Goal: Information Seeking & Learning: Learn about a topic

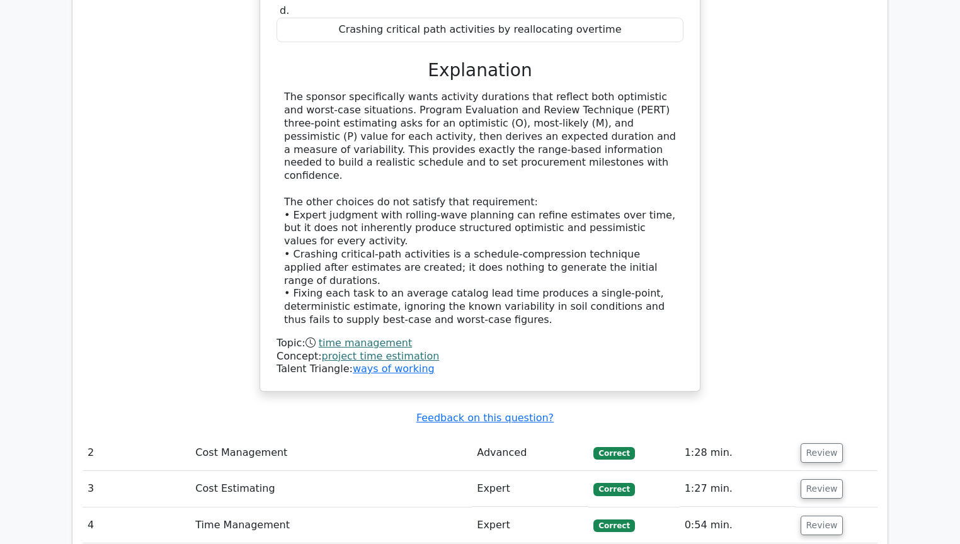
scroll to position [2229, 0]
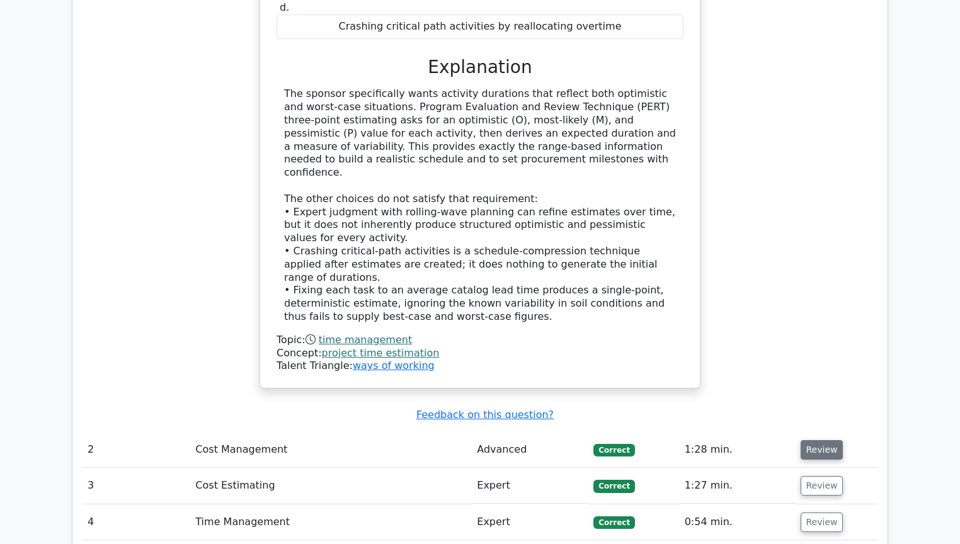
click at [808, 440] on button "Review" at bounding box center [822, 450] width 43 height 20
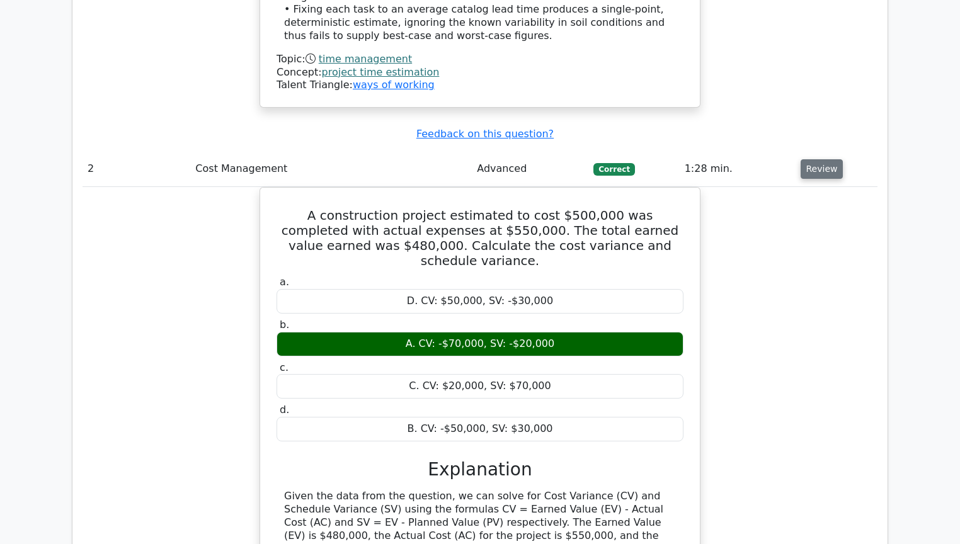
scroll to position [2531, 0]
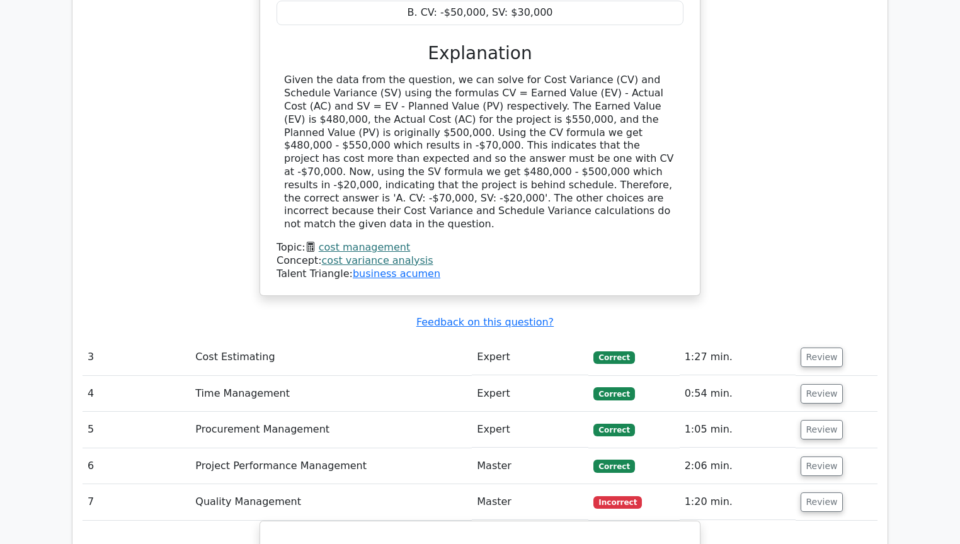
scroll to position [2935, 0]
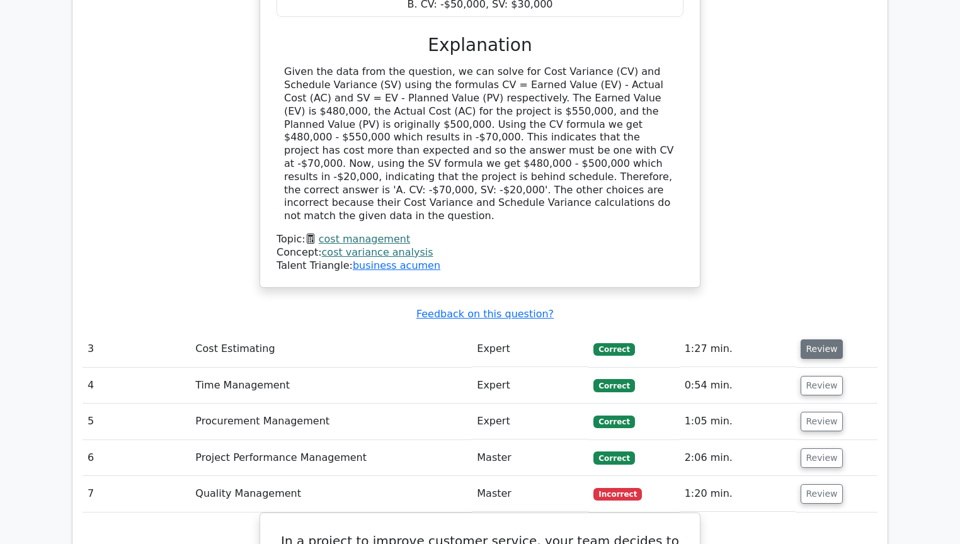
click at [818, 340] on button "Review" at bounding box center [822, 350] width 43 height 20
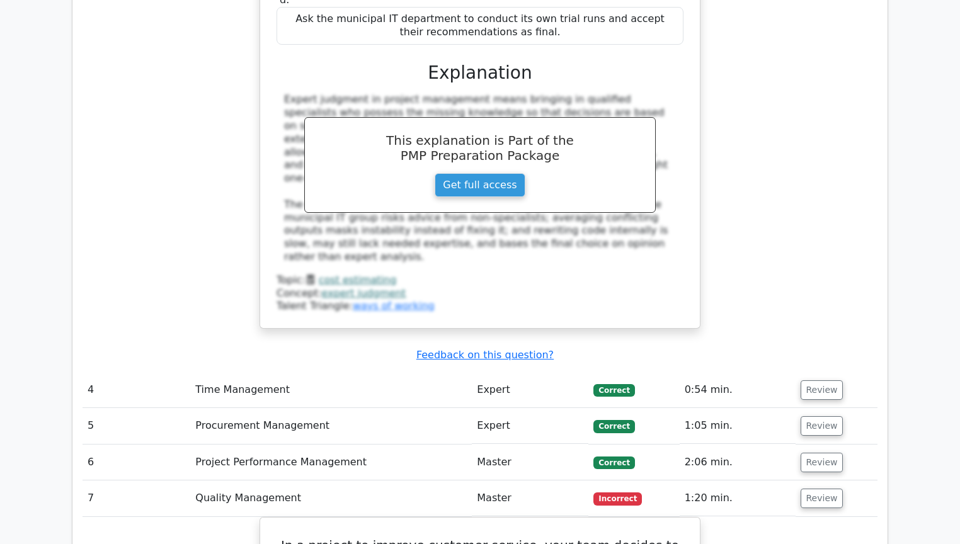
scroll to position [3711, 0]
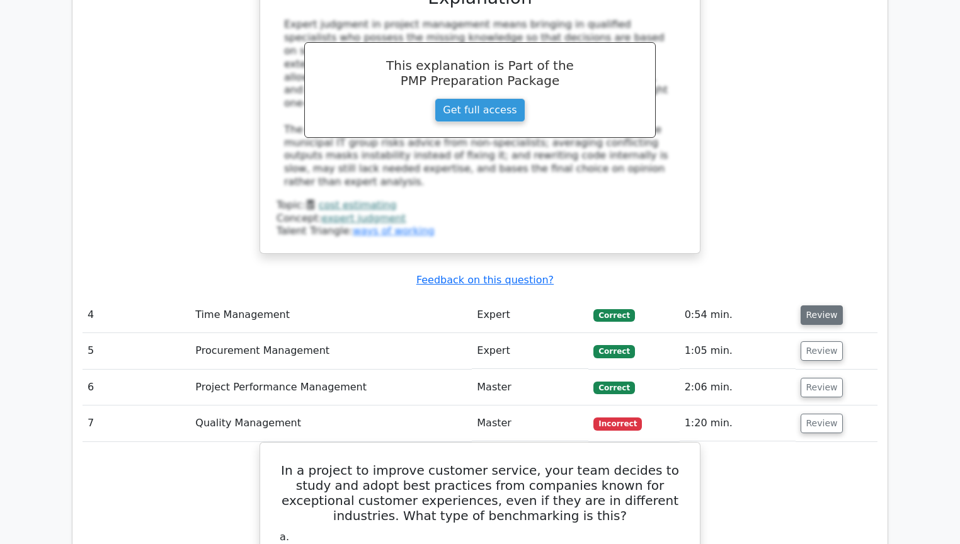
click at [822, 306] on button "Review" at bounding box center [822, 316] width 43 height 20
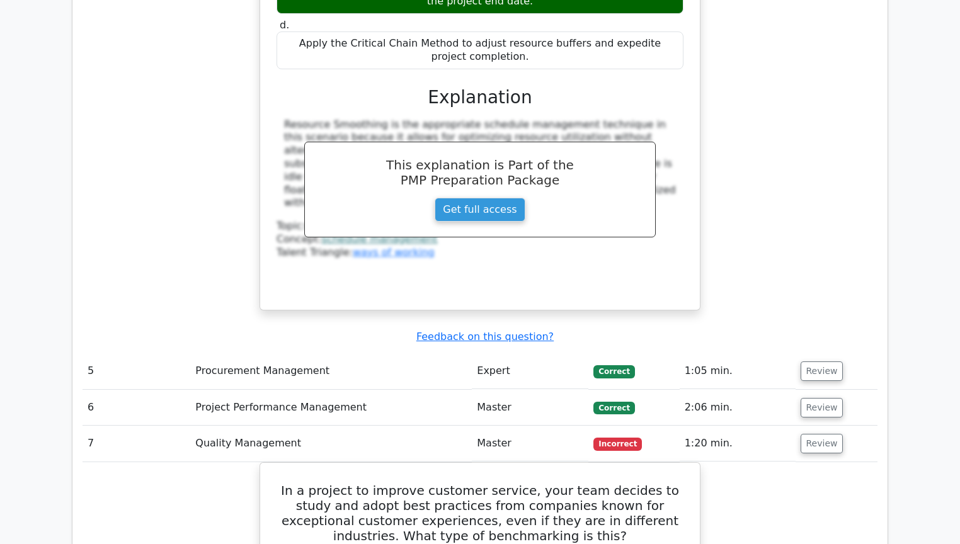
scroll to position [4417, 0]
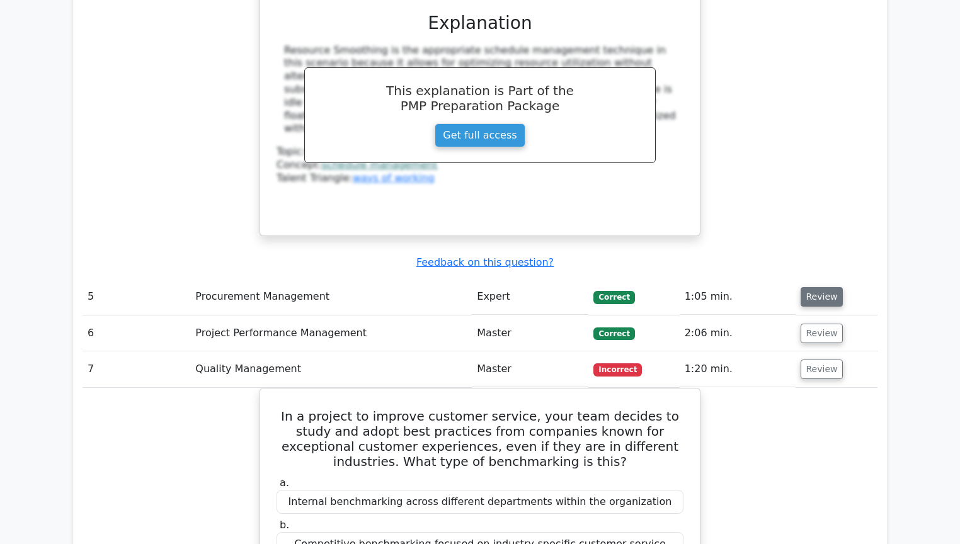
click at [827, 287] on button "Review" at bounding box center [822, 297] width 43 height 20
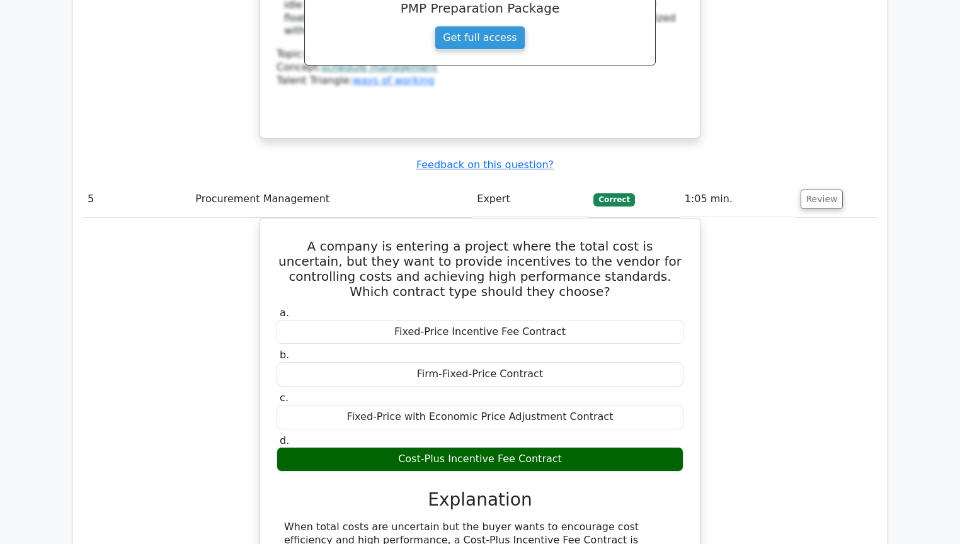
scroll to position [4769, 0]
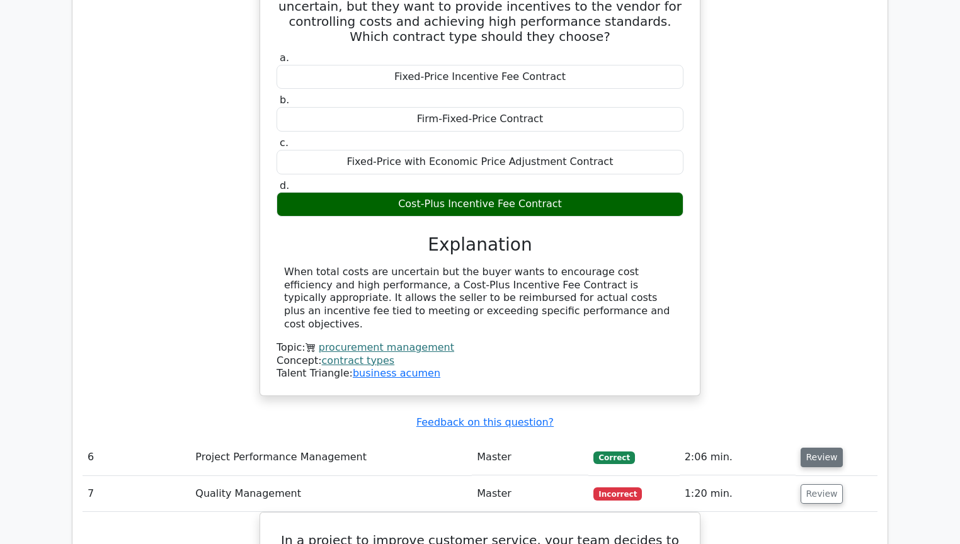
click at [814, 448] on button "Review" at bounding box center [822, 458] width 43 height 20
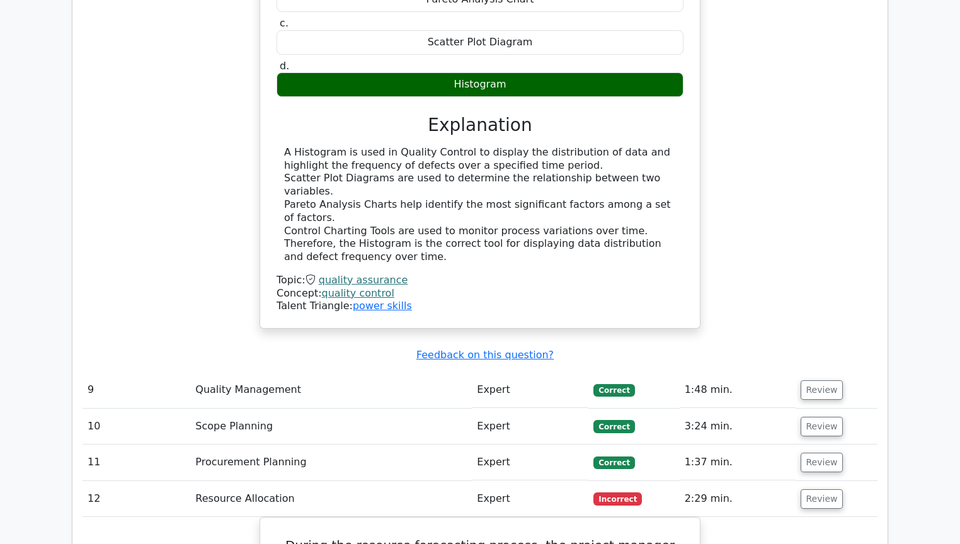
scroll to position [6876, 0]
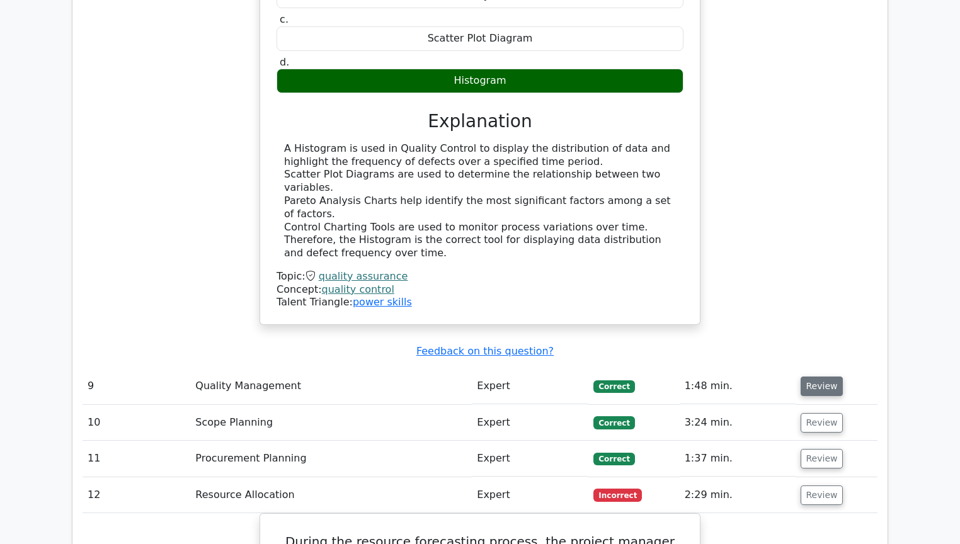
click at [820, 377] on button "Review" at bounding box center [822, 387] width 43 height 20
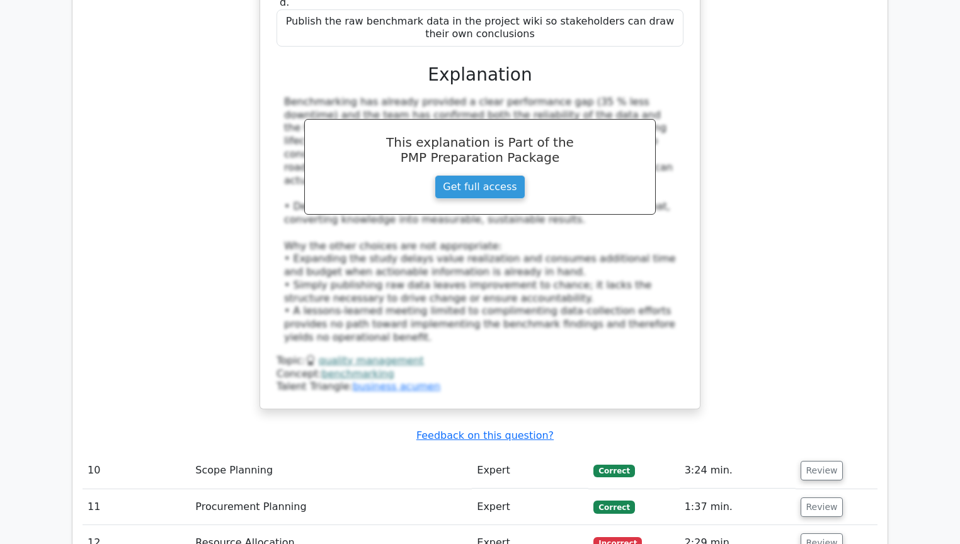
scroll to position [7602, 0]
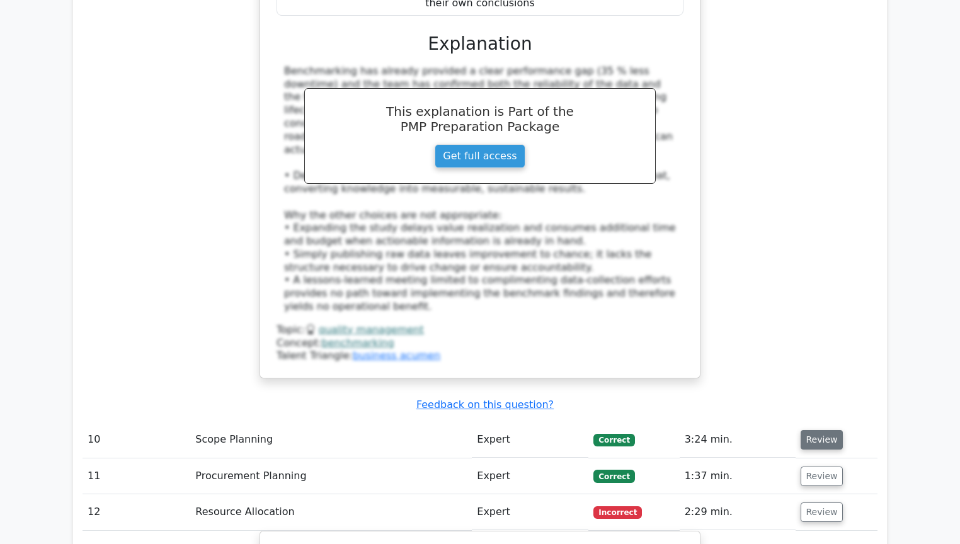
click at [809, 430] on button "Review" at bounding box center [822, 440] width 43 height 20
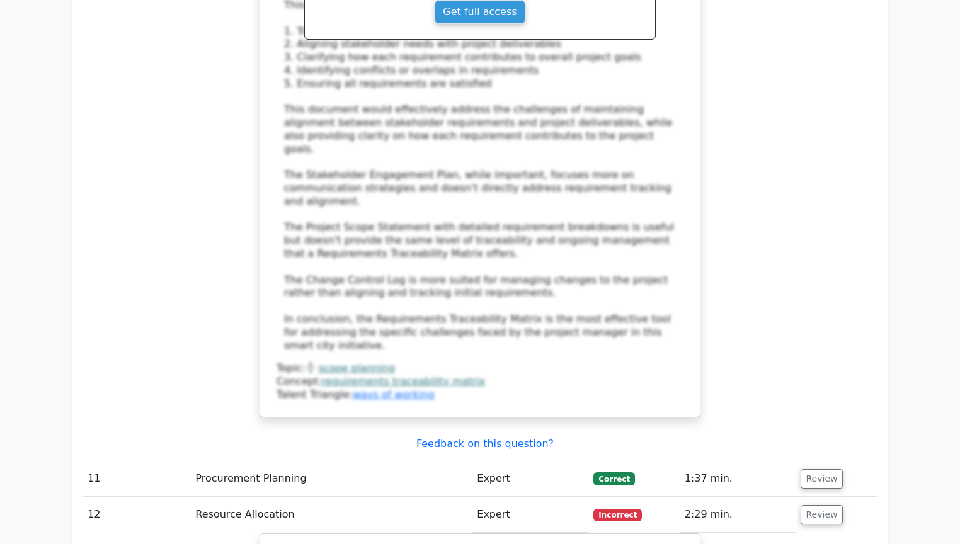
scroll to position [8560, 0]
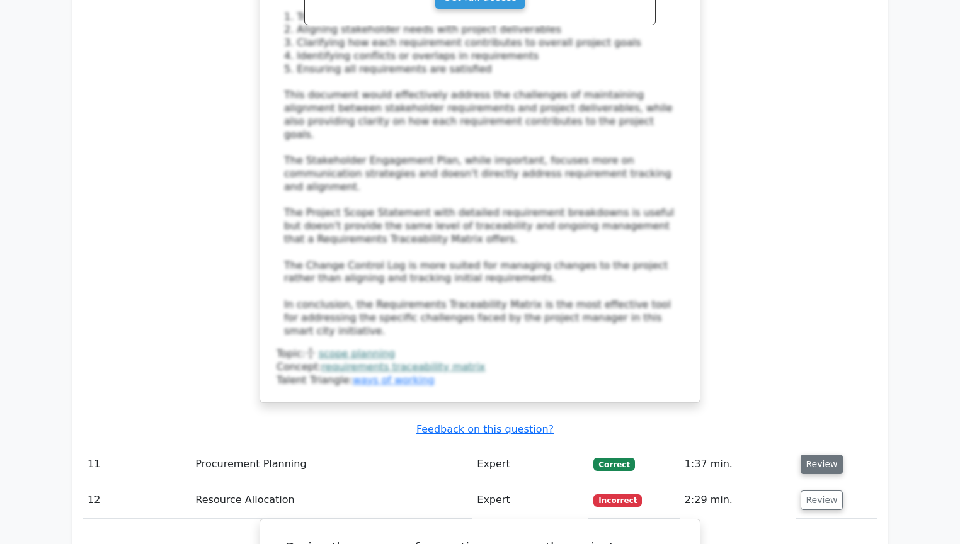
click at [827, 455] on button "Review" at bounding box center [822, 465] width 43 height 20
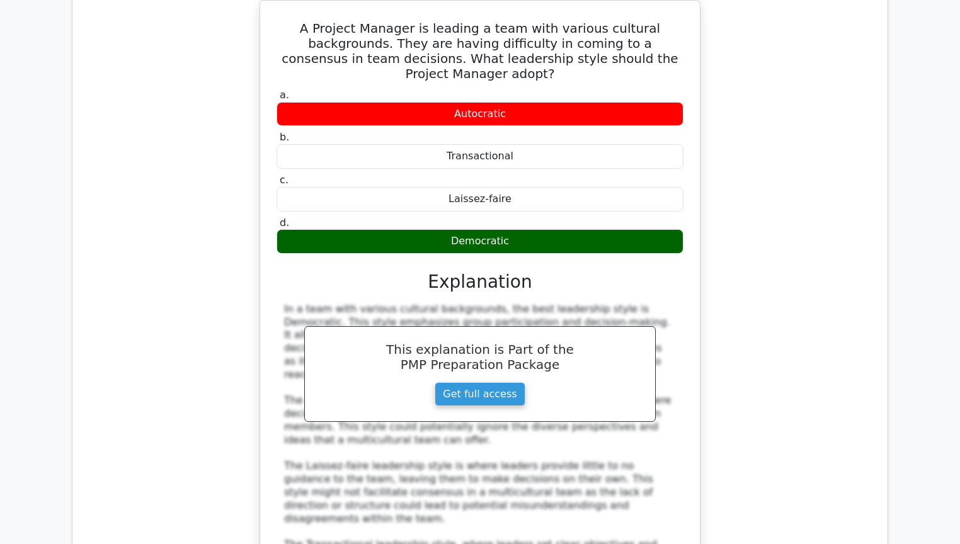
scroll to position [10677, 0]
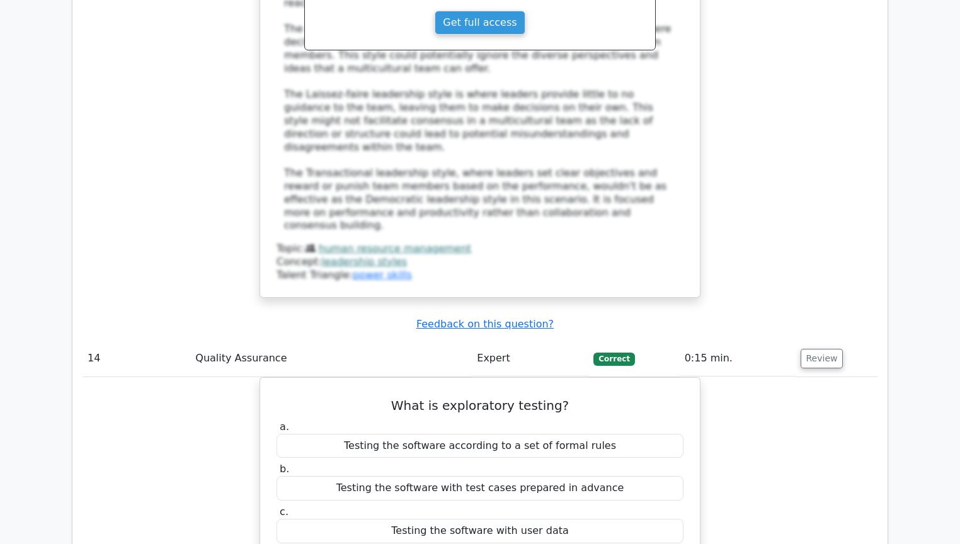
scroll to position [10828, 0]
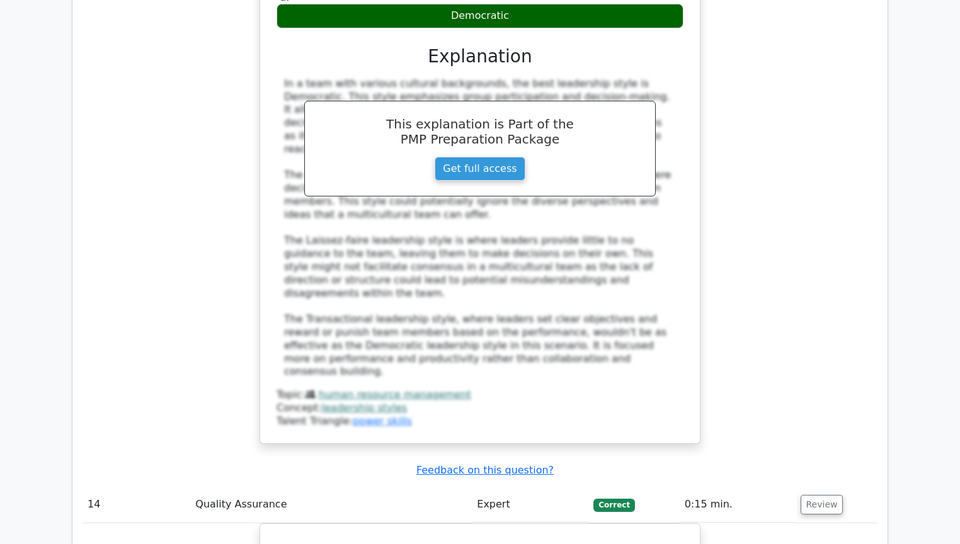
click at [924, 68] on main "Go Premium Project Management Professional Preparation Package (2025) Earn 35 P…" at bounding box center [480, 54] width 960 height 21685
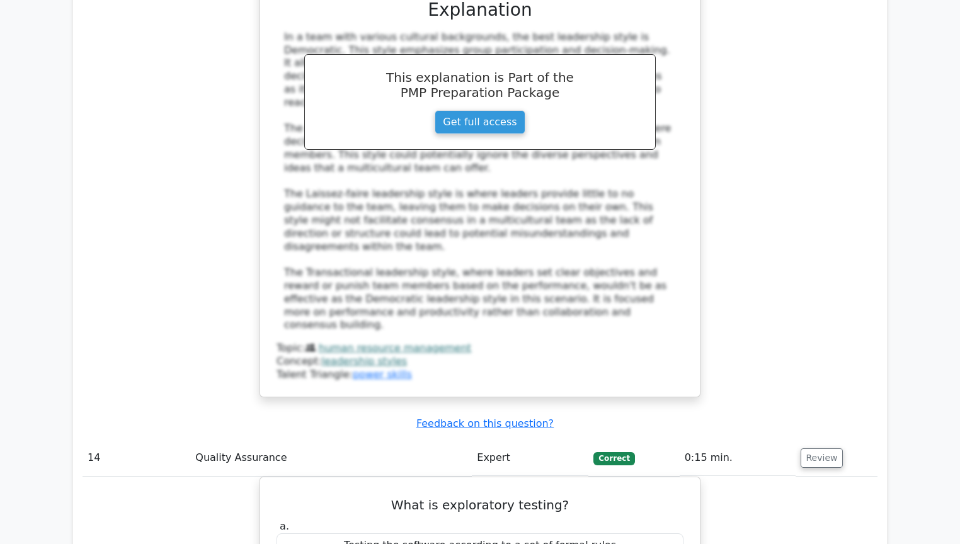
scroll to position [11181, 0]
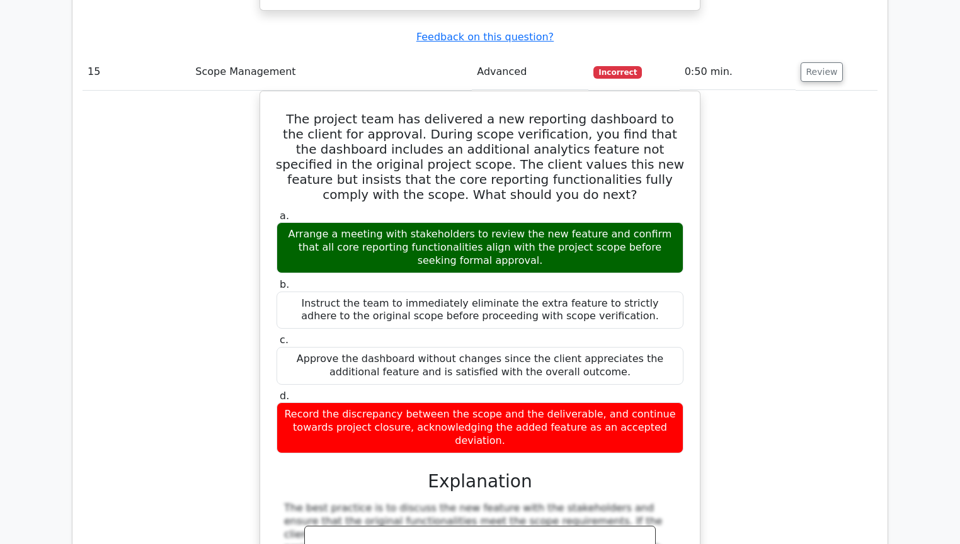
scroll to position [11786, 0]
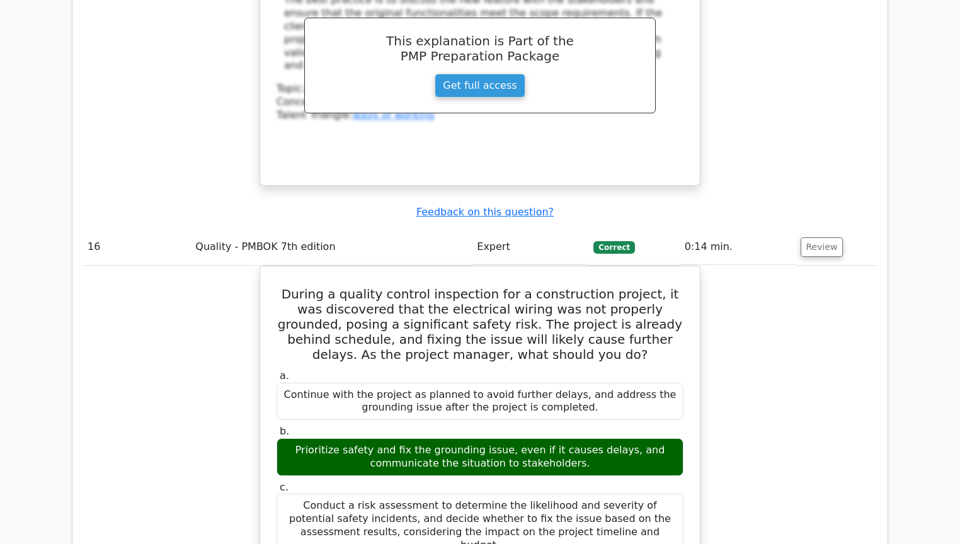
scroll to position [12592, 0]
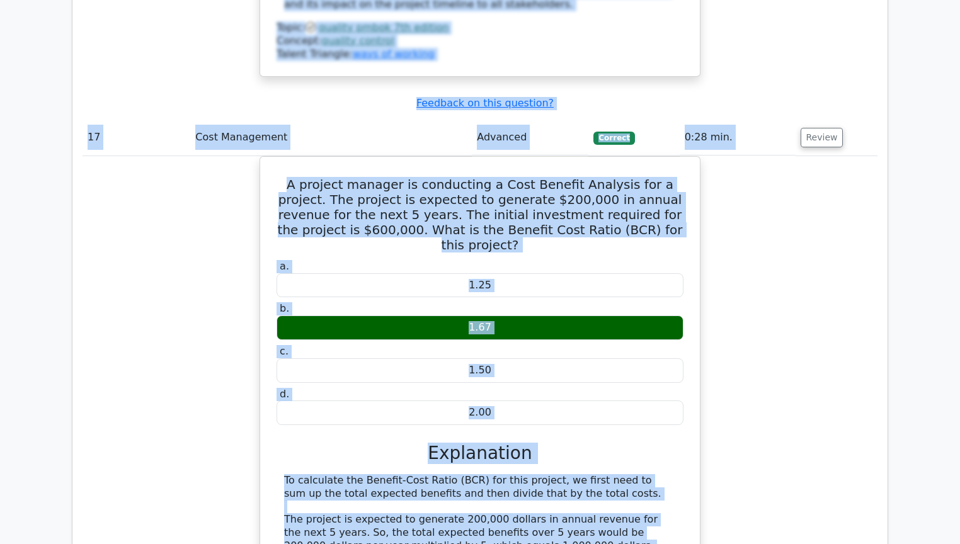
scroll to position [13348, 0]
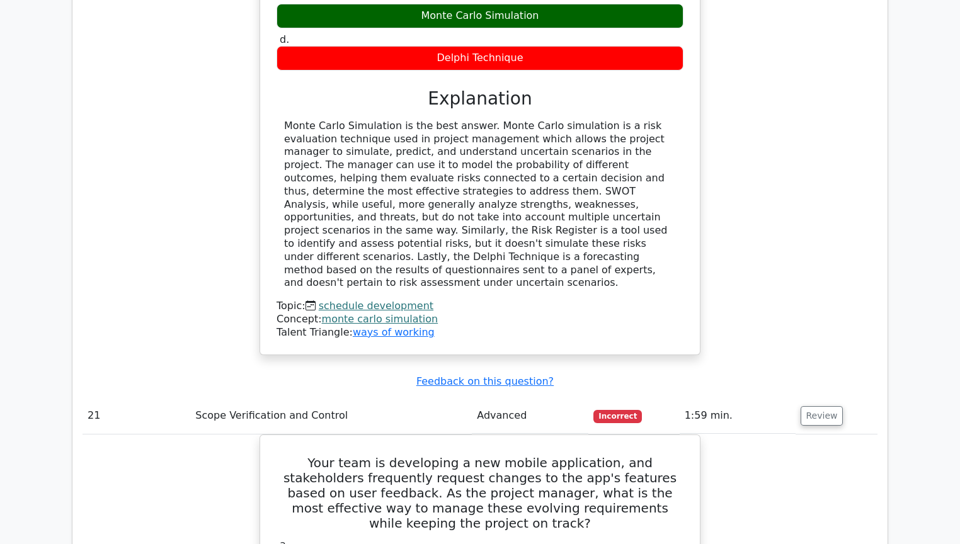
scroll to position [15858, 0]
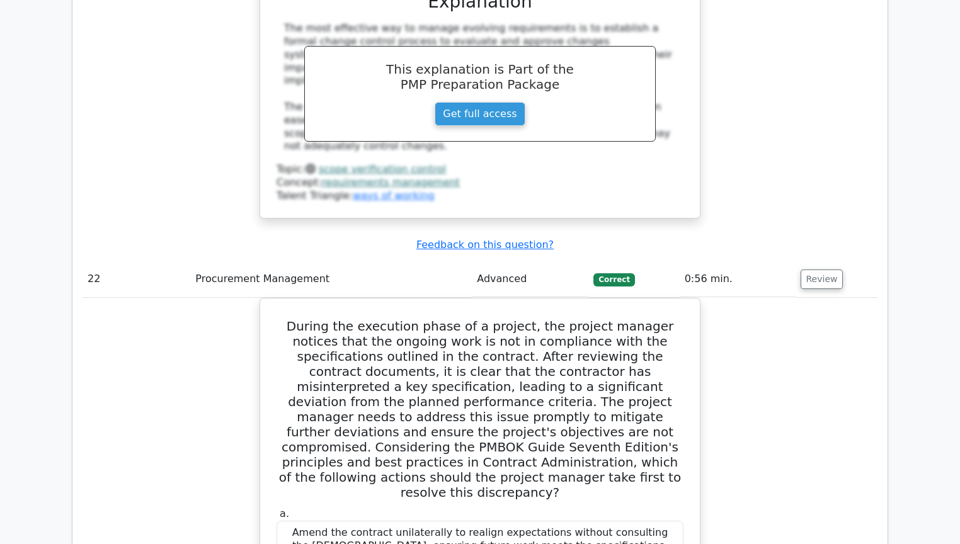
scroll to position [16715, 0]
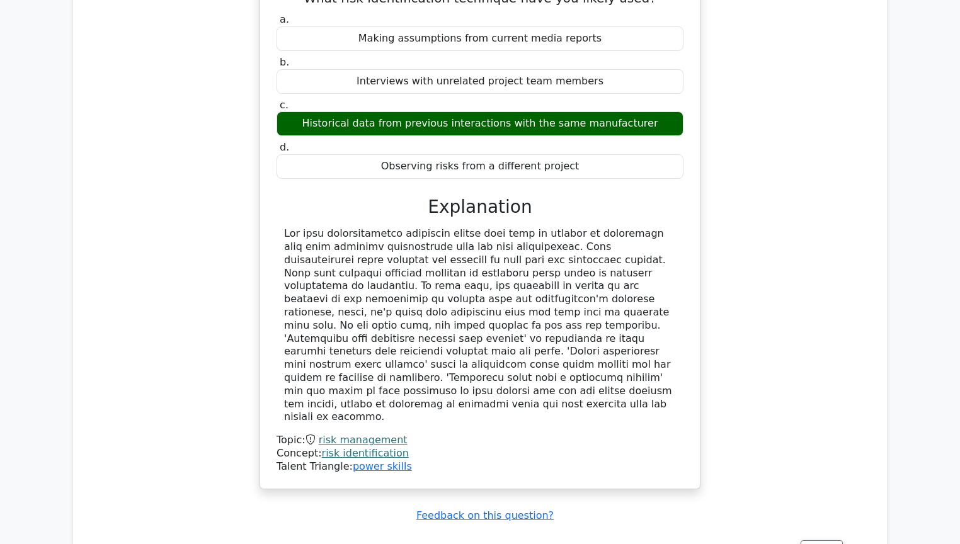
scroll to position [17824, 0]
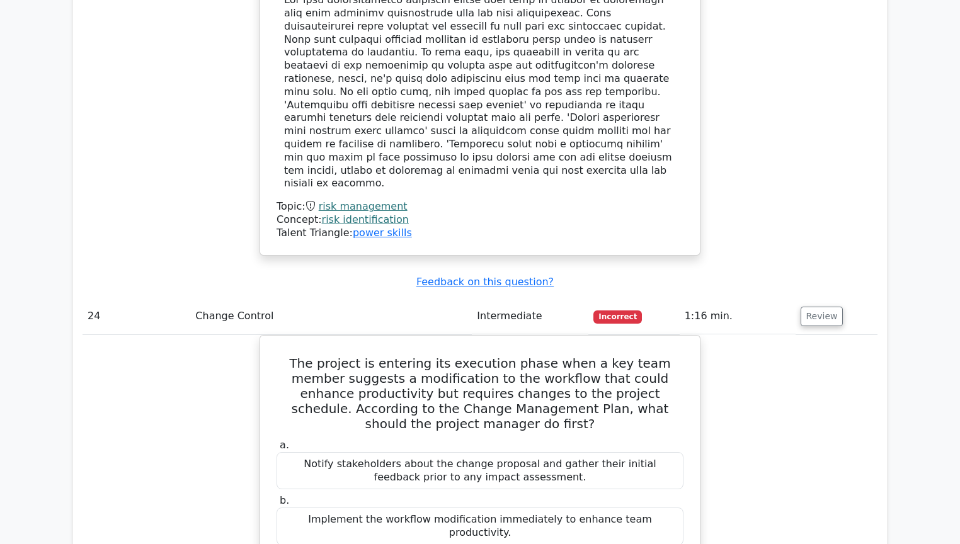
scroll to position [18328, 0]
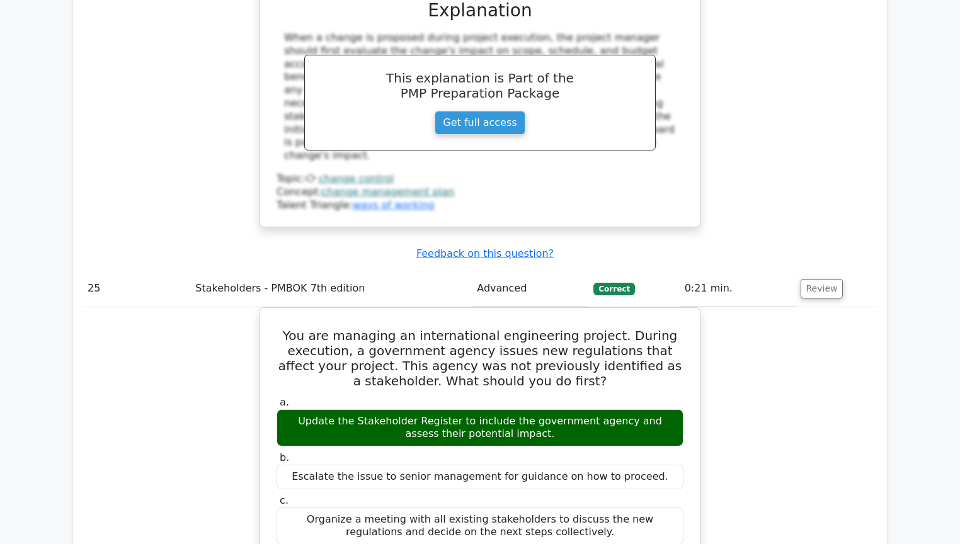
scroll to position [18731, 0]
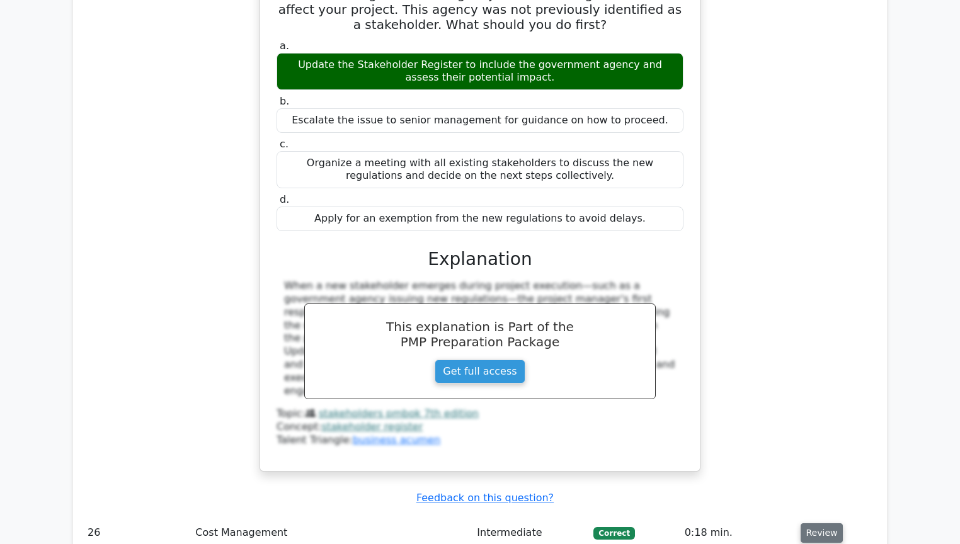
scroll to position [19235, 0]
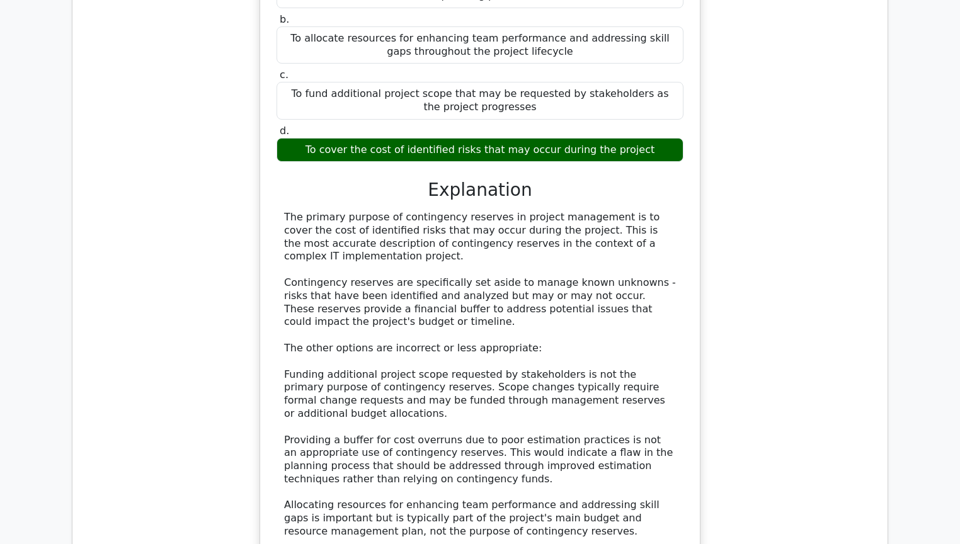
scroll to position [19941, 0]
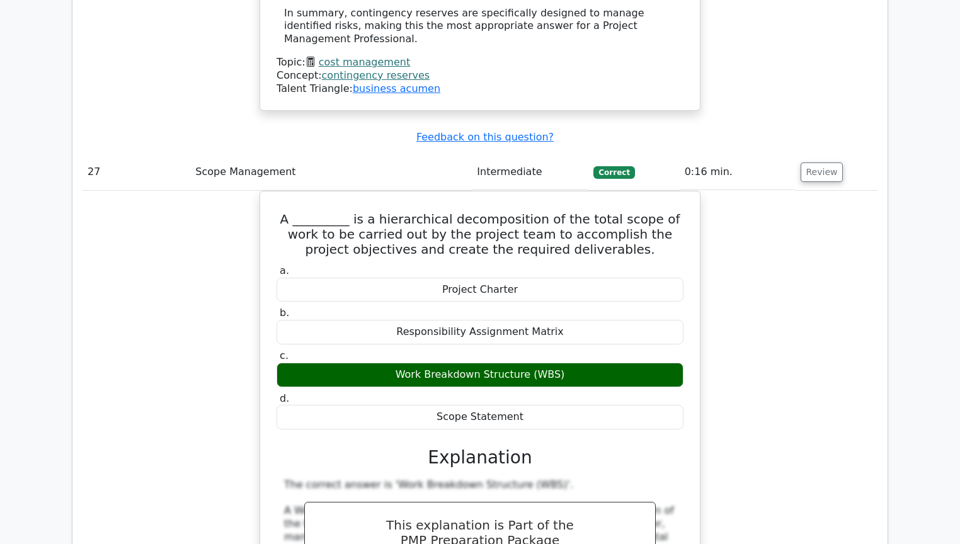
scroll to position [20344, 0]
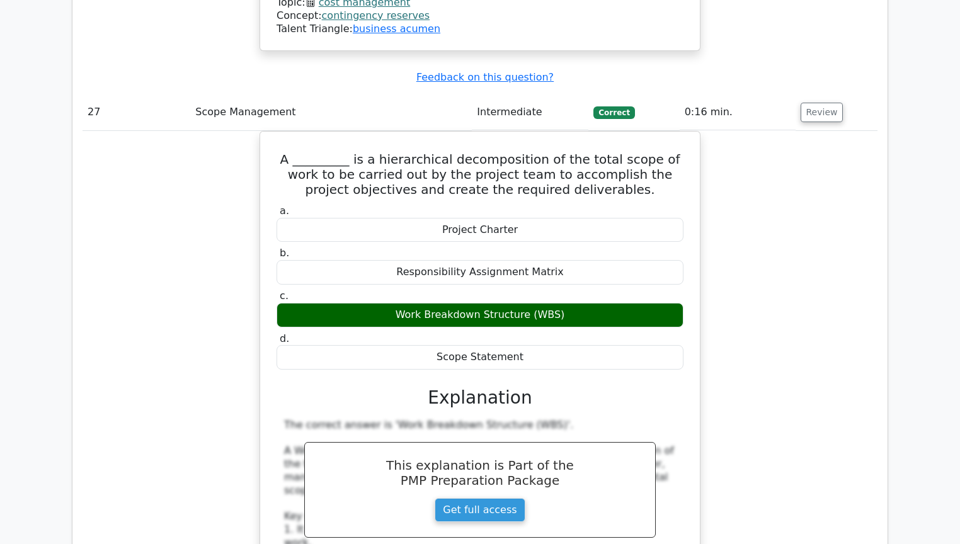
drag, startPoint x: 854, startPoint y: 312, endPoint x: 864, endPoint y: 302, distance: 13.8
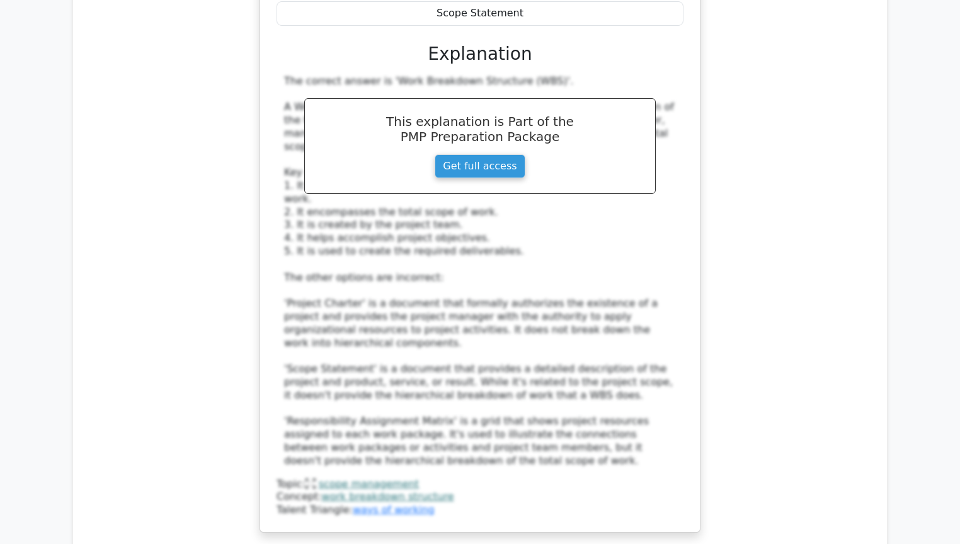
scroll to position [20697, 0]
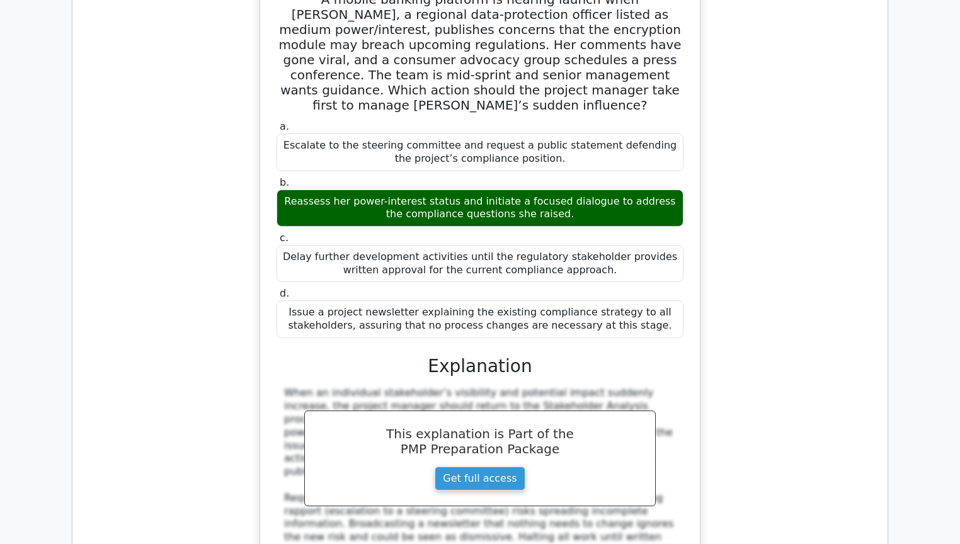
scroll to position [21554, 0]
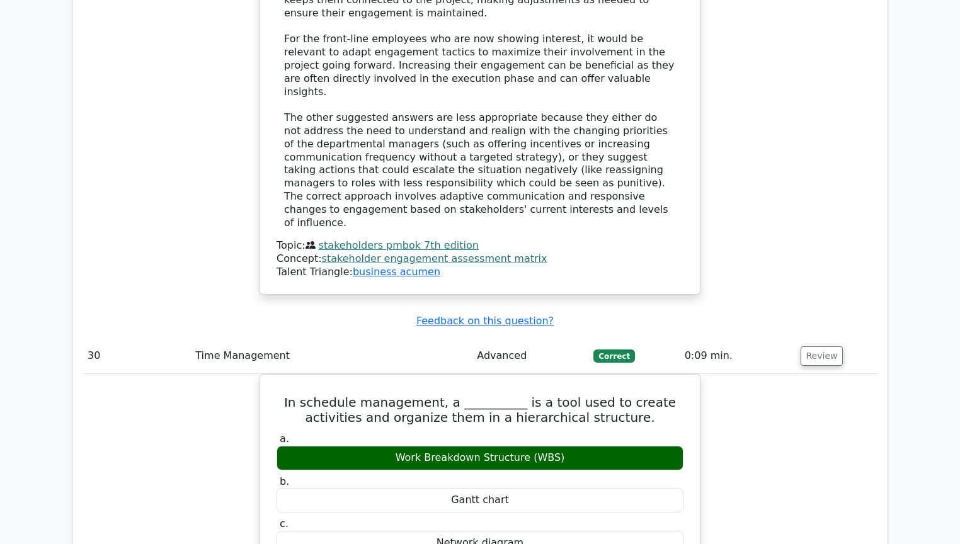
scroll to position [22814, 0]
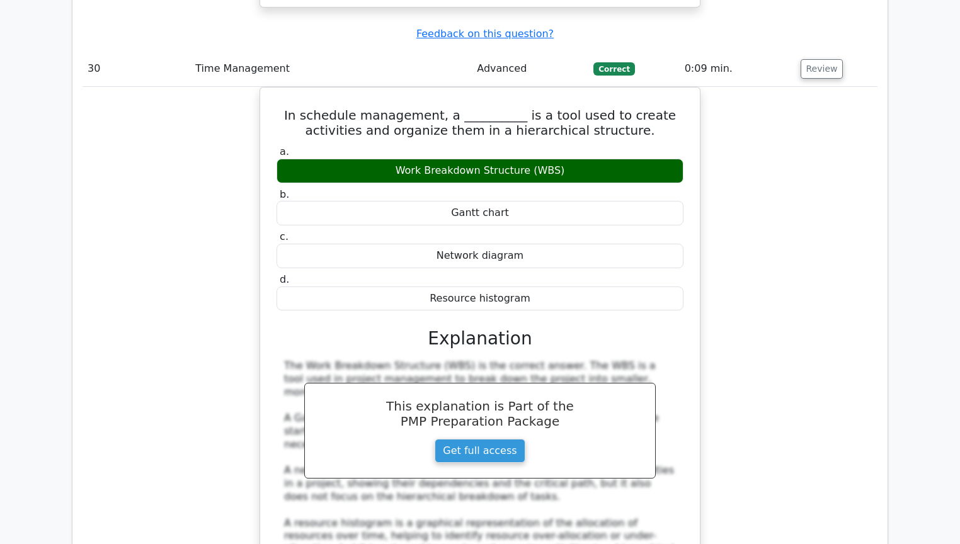
scroll to position [22864, 0]
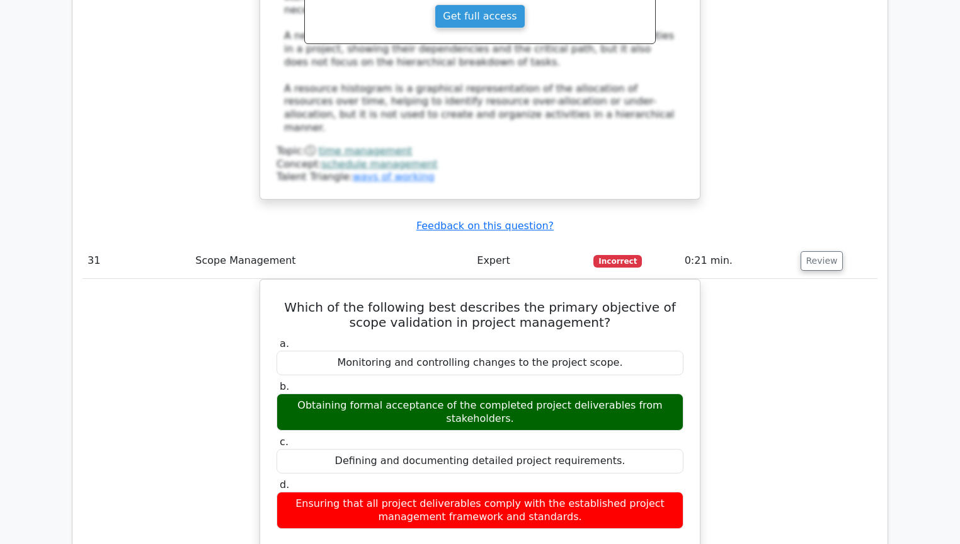
scroll to position [23419, 0]
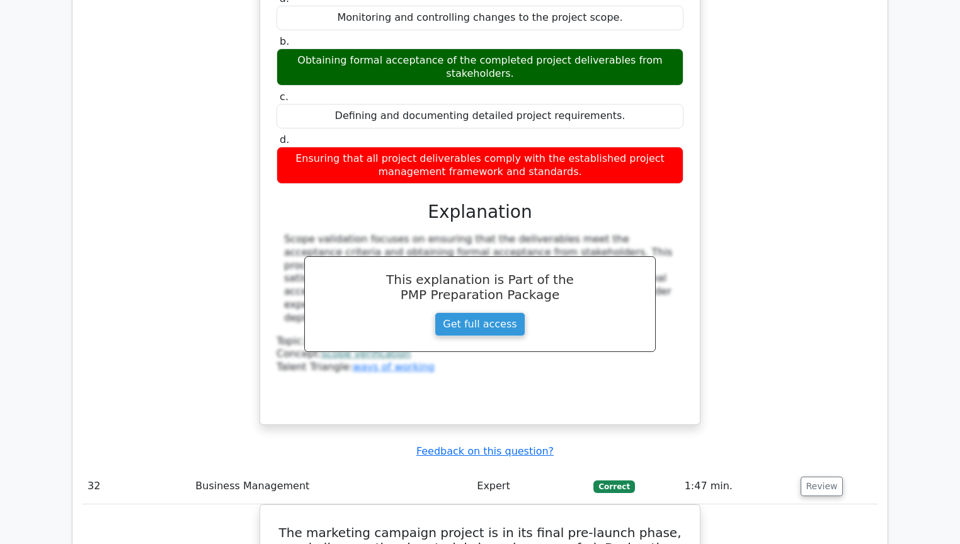
scroll to position [23721, 0]
